Goal: Check status: Check status

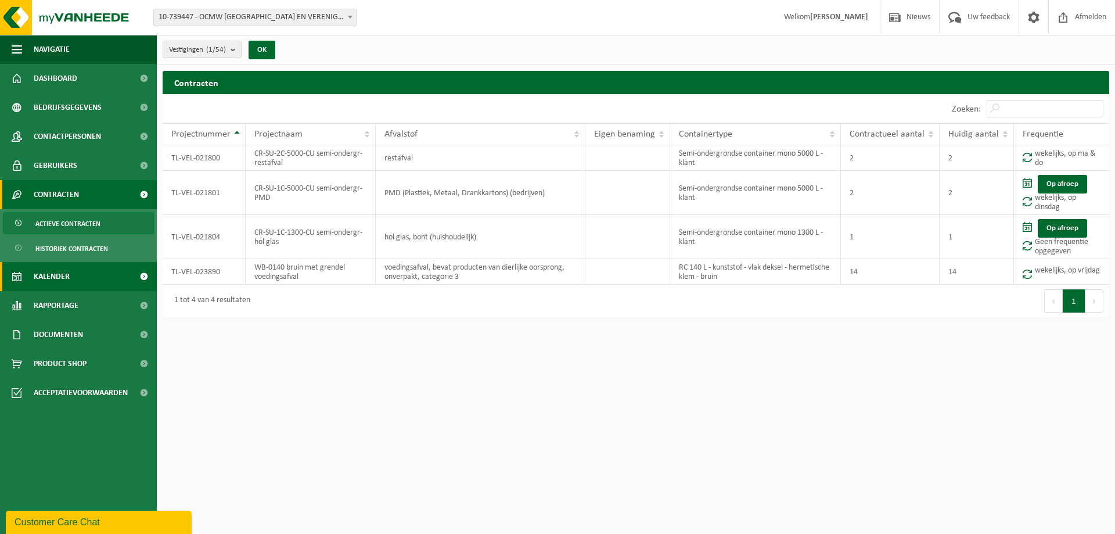
click at [47, 276] on span "Kalender" at bounding box center [52, 276] width 36 height 29
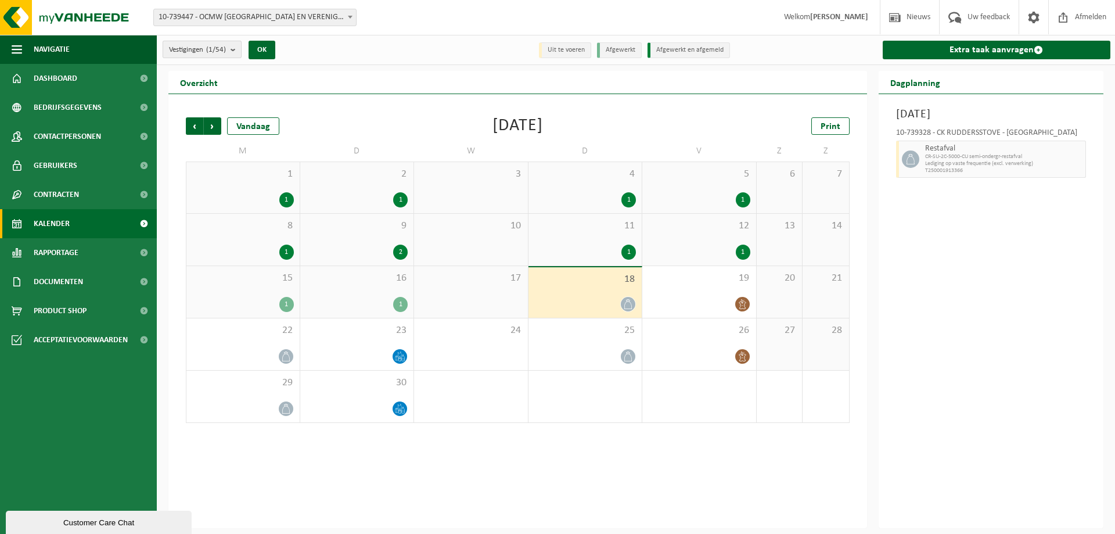
click at [235, 47] on b "submit" at bounding box center [236, 49] width 10 height 16
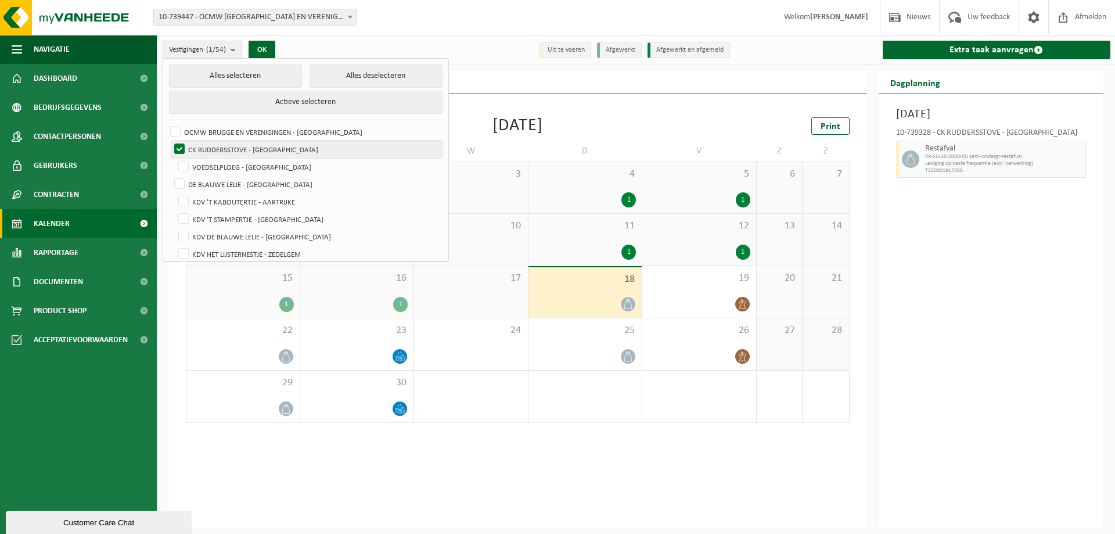
click at [177, 143] on label "CK RUDDERSSTOVE - [GEOGRAPHIC_DATA]" at bounding box center [307, 149] width 270 height 17
click at [170, 141] on input "CK RUDDERSSTOVE - [GEOGRAPHIC_DATA]" at bounding box center [170, 140] width 1 height 1
checkbox input "false"
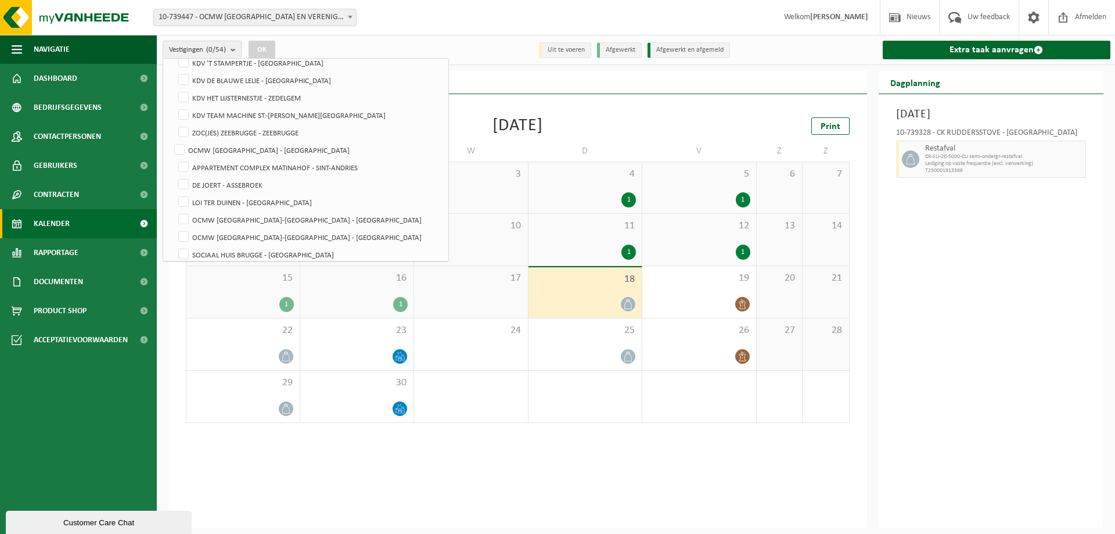
scroll to position [174, 0]
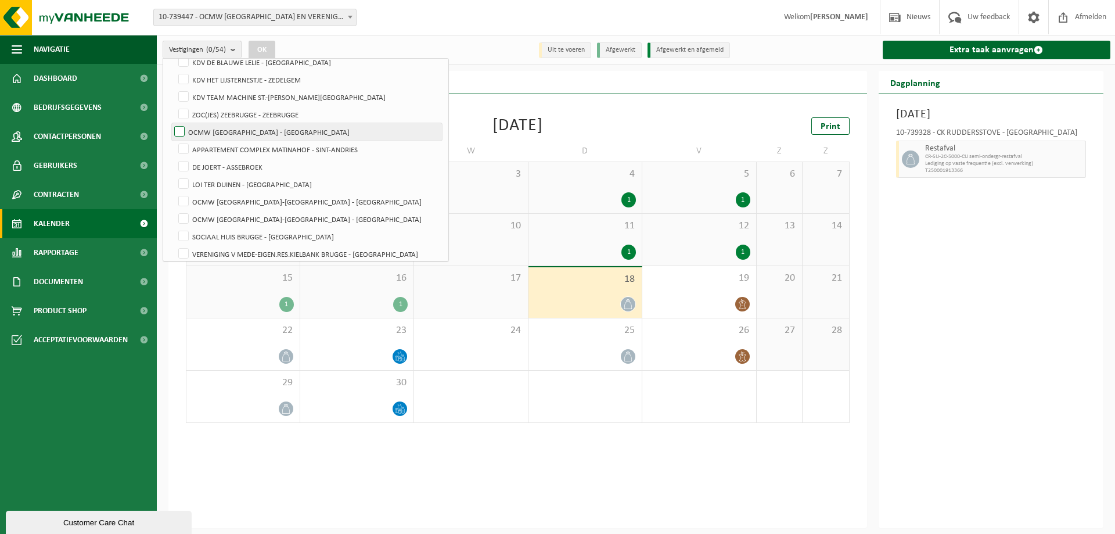
click at [183, 125] on label "OCMW [GEOGRAPHIC_DATA] - [GEOGRAPHIC_DATA]" at bounding box center [307, 131] width 270 height 17
click at [170, 123] on input "OCMW [GEOGRAPHIC_DATA] - [GEOGRAPHIC_DATA]" at bounding box center [170, 123] width 1 height 1
checkbox input "true"
click at [267, 50] on button "OK" at bounding box center [262, 50] width 27 height 19
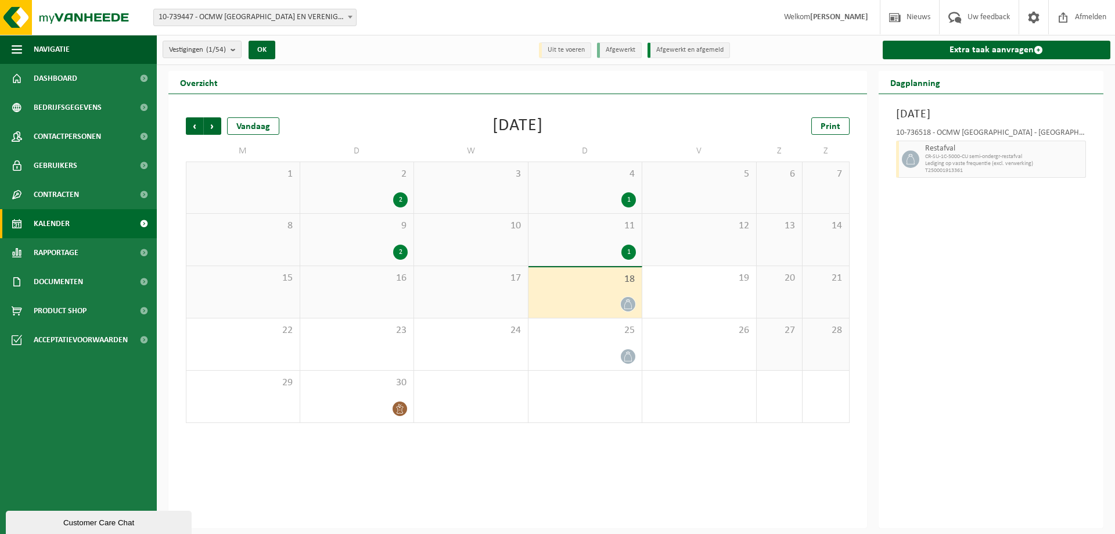
click at [626, 297] on span at bounding box center [628, 304] width 15 height 15
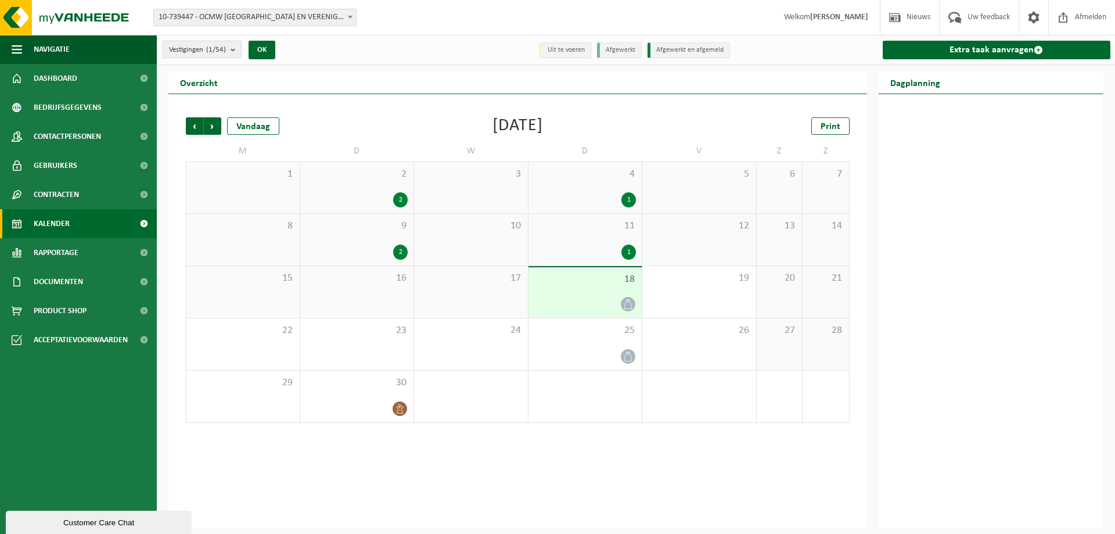
click at [591, 298] on div at bounding box center [585, 304] width 102 height 16
